Goal: Navigation & Orientation: Find specific page/section

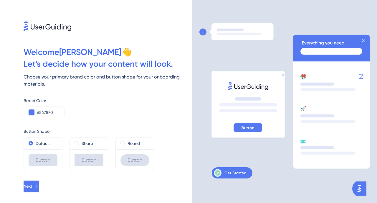
click at [364, 41] on icon at bounding box center [364, 40] width 2 height 2
click at [39, 186] on button "Next" at bounding box center [32, 186] width 16 height 12
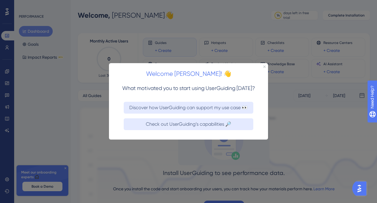
click at [267, 65] on div "Welcome [PERSON_NAME]! 👋" at bounding box center [188, 72] width 159 height 18
click at [264, 67] on icon "Close Preview" at bounding box center [265, 66] width 2 height 2
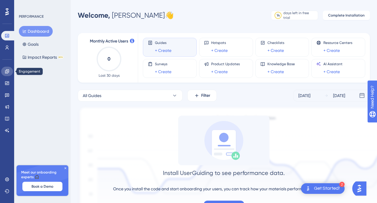
click at [8, 75] on link at bounding box center [7, 71] width 12 height 9
